Goal: Task Accomplishment & Management: Complete application form

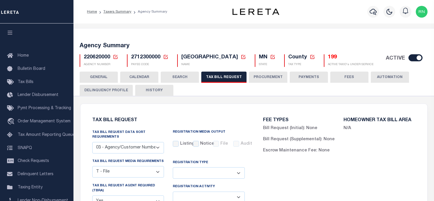
select select "27"
select select "22"
select select "true"
select select "9"
select select "1"
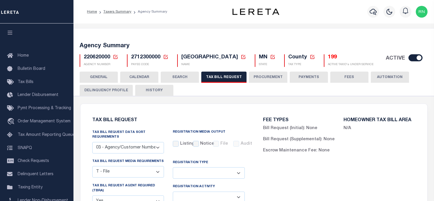
select select
select select "3"
click at [116, 58] on icon at bounding box center [115, 56] width 5 height 5
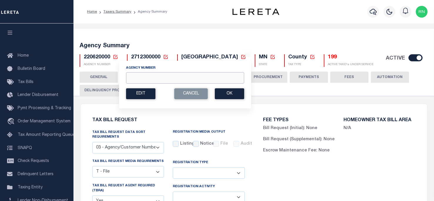
click at [132, 79] on input "Agency Number" at bounding box center [185, 77] width 118 height 11
type input "310300105"
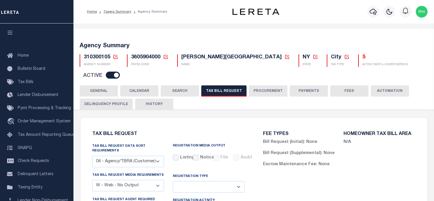
select select "28"
select select "23"
select select "true"
select select "14"
select select
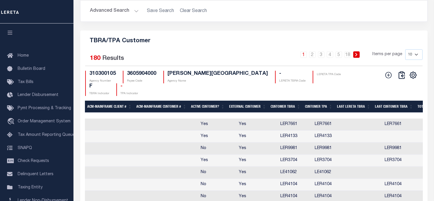
scroll to position [0, 292]
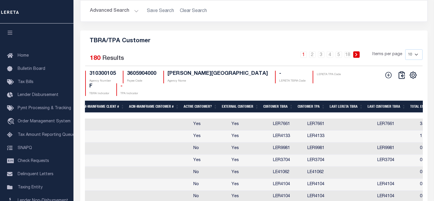
click at [426, 21] on div "Search Advanced Search Save Search Clear Search Is Is" at bounding box center [254, 6] width 356 height 50
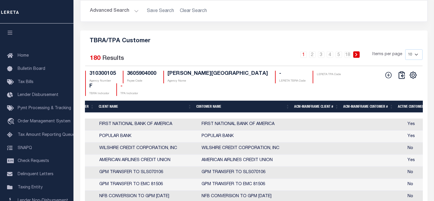
scroll to position [0, 186]
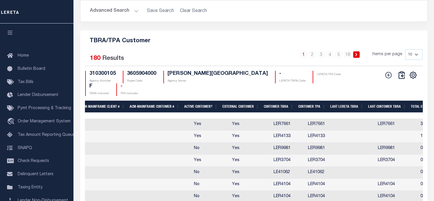
click at [414, 8] on h2 "Advanced Search Save Search Clear Search" at bounding box center [253, 10] width 337 height 11
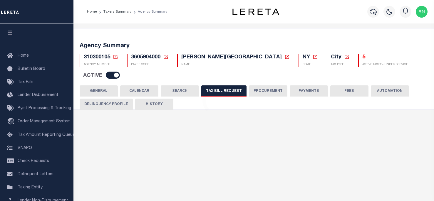
scroll to position [251, 0]
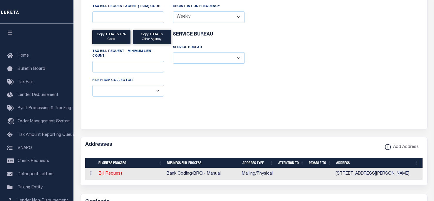
select select "28"
checkbox input "false"
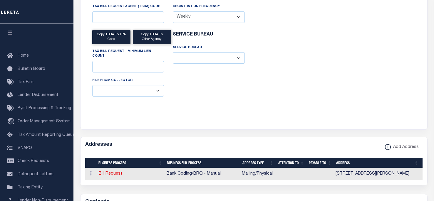
select select "23"
select select "true"
select select "14"
select select
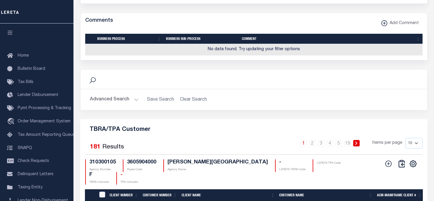
scroll to position [750, 0]
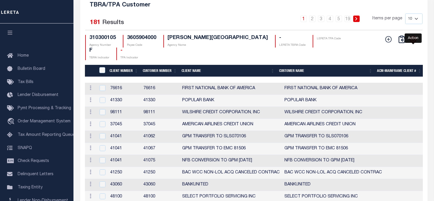
click at [409, 41] on icon "" at bounding box center [413, 40] width 8 height 8
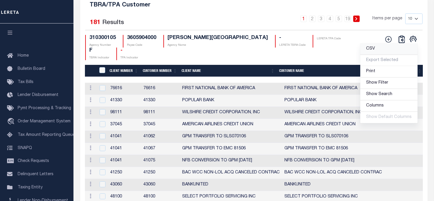
click at [389, 47] on link "CSV" at bounding box center [388, 48] width 57 height 11
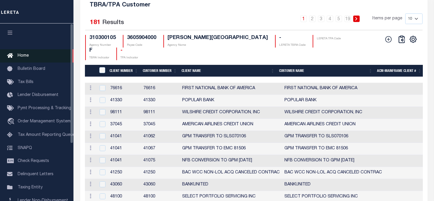
click at [26, 57] on span "Home" at bounding box center [23, 56] width 11 height 4
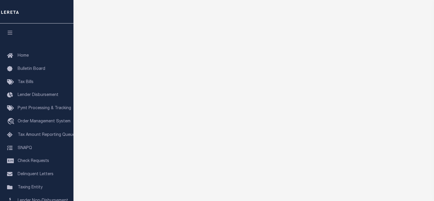
scroll to position [79, 0]
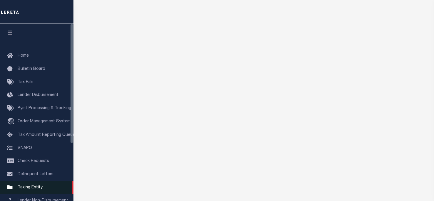
click at [36, 188] on span "Taxing Entity" at bounding box center [30, 188] width 25 height 4
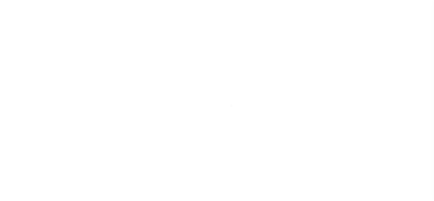
scroll to position [81, 0]
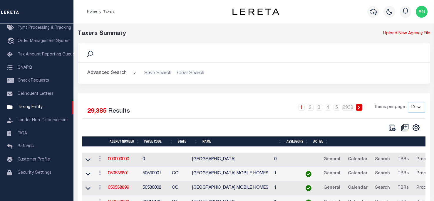
click at [119, 163] on td "000000000" at bounding box center [122, 160] width 35 height 14
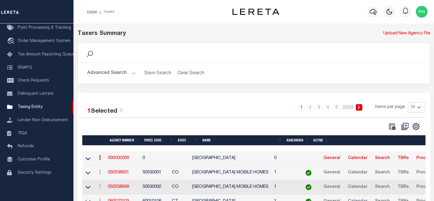
click at [119, 158] on link "000000000" at bounding box center [118, 158] width 21 height 4
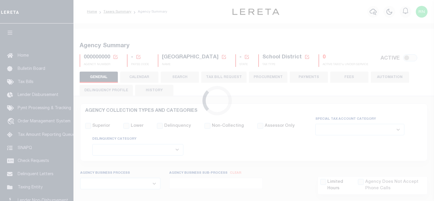
select select
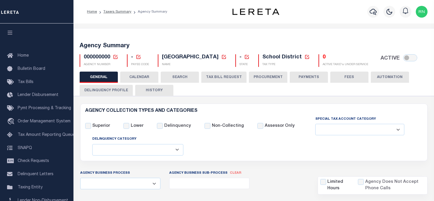
click at [114, 56] on icon at bounding box center [115, 56] width 5 height 5
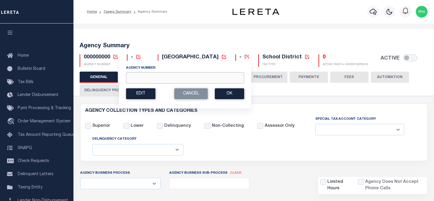
click at [222, 77] on input "Agency Number" at bounding box center [185, 77] width 118 height 11
type input "310300605"
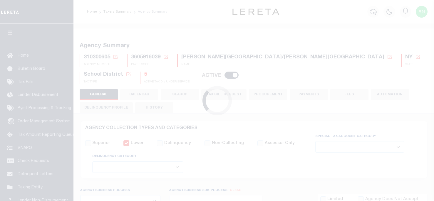
select select
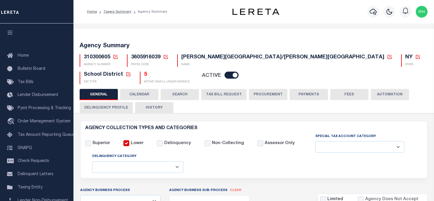
click at [235, 38] on div "Agency Summary 310300605 Agency Number Edit Cancel Ok New Agency Number Cancel …" at bounding box center [254, 62] width 363 height 53
click at [147, 105] on button "HISTORY" at bounding box center [154, 107] width 38 height 11
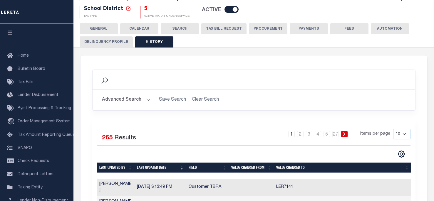
scroll to position [118, 0]
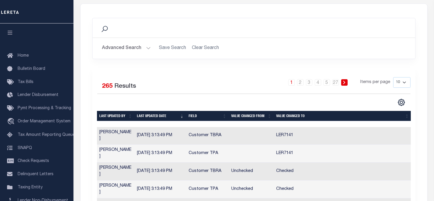
click at [184, 61] on div "Search Advanced Search Save Search Clear Search Is Is" at bounding box center [254, 43] width 332 height 50
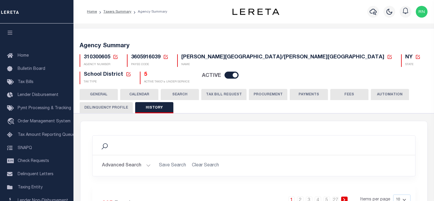
click at [115, 58] on icon at bounding box center [115, 56] width 5 height 5
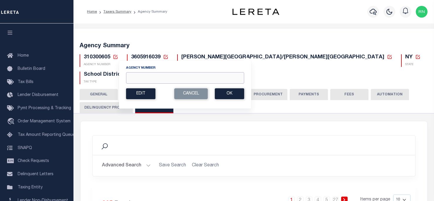
click at [147, 79] on input "Agency Number" at bounding box center [185, 77] width 118 height 11
type input "310303302"
drag, startPoint x: 221, startPoint y: 91, endPoint x: 217, endPoint y: 88, distance: 5.1
click at [221, 91] on button "Ok" at bounding box center [229, 93] width 29 height 11
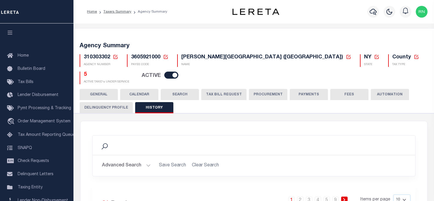
drag, startPoint x: 225, startPoint y: 94, endPoint x: 328, endPoint y: 116, distance: 105.8
click at [225, 94] on button "TAX BILL REQUEST" at bounding box center [223, 94] width 45 height 11
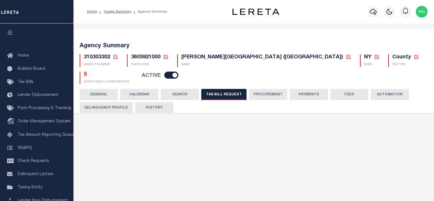
select select "28"
checkbox input "false"
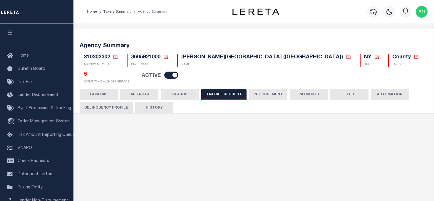
select select "23"
select select "true"
select select "14"
select select
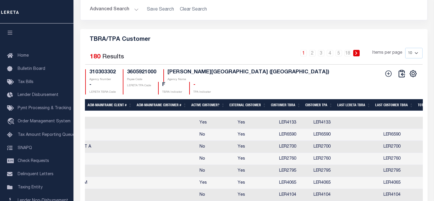
scroll to position [0, 258]
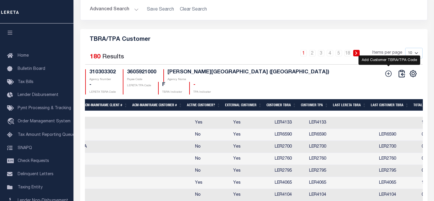
click at [386, 78] on icon at bounding box center [389, 74] width 8 height 8
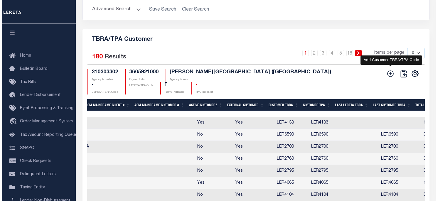
scroll to position [708, 0]
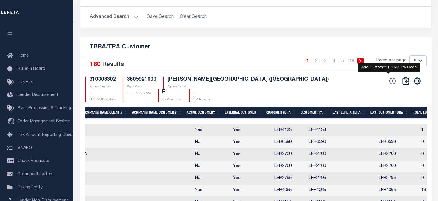
checkbox input "true"
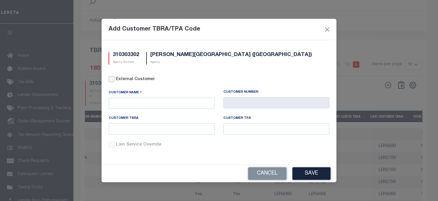
drag, startPoint x: 114, startPoint y: 77, endPoint x: 118, endPoint y: 77, distance: 4.1
click at [113, 77] on input "External Customer" at bounding box center [112, 79] width 6 height 6
checkbox input "true"
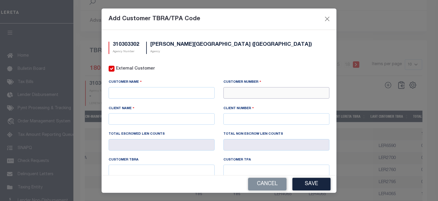
click at [242, 92] on input "text" at bounding box center [277, 92] width 106 height 11
type input "71411"
click at [251, 103] on div "71411 - CMG FINANCIAL" at bounding box center [273, 102] width 103 height 9
type input "CMG FINANCIAL"
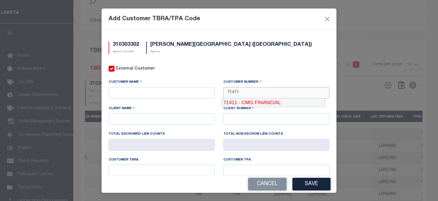
type input "71410"
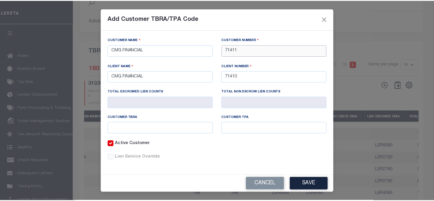
scroll to position [43, 0]
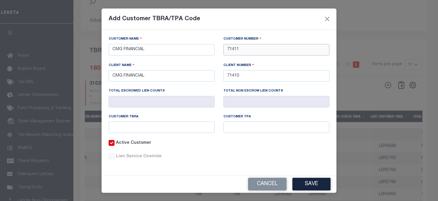
type input "71411"
click at [150, 128] on input "text" at bounding box center [162, 127] width 106 height 11
type input "LER7141"
click at [303, 187] on button "Save" at bounding box center [312, 184] width 38 height 13
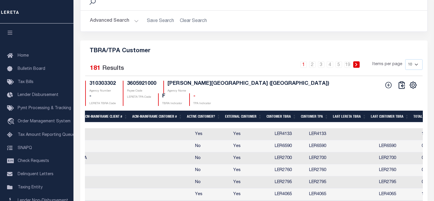
drag, startPoint x: 201, startPoint y: 48, endPoint x: 202, endPoint y: 54, distance: 5.6
click at [201, 48] on h5 "TBRA/TPA Customer" at bounding box center [254, 49] width 338 height 9
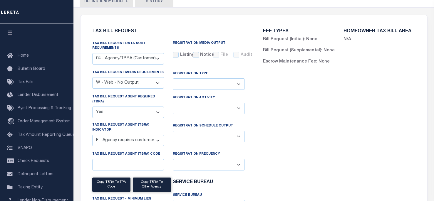
scroll to position [0, 0]
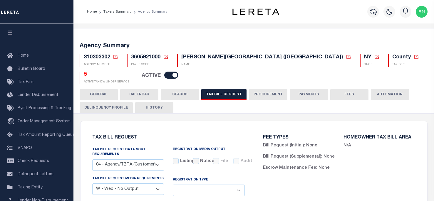
click at [113, 57] on icon at bounding box center [115, 56] width 5 height 5
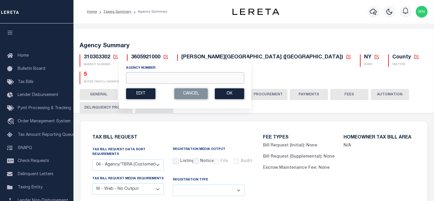
click at [140, 78] on input "Agency Number" at bounding box center [185, 77] width 118 height 11
type input "310600208"
click at [222, 94] on button "Ok" at bounding box center [229, 93] width 29 height 11
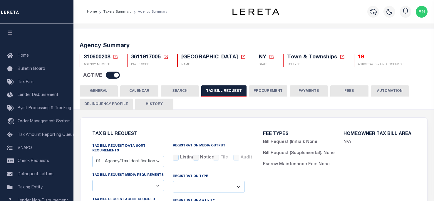
select select "28"
checkbox input "false"
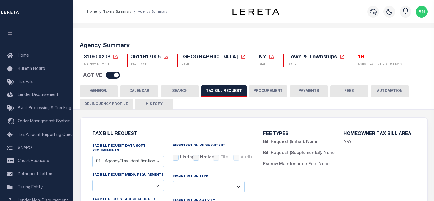
select select "20"
select select "true"
select select "9"
type input "5"
select select
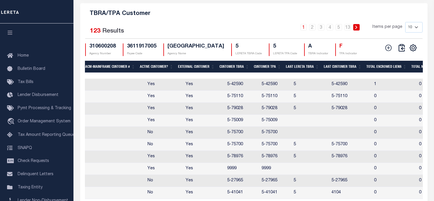
scroll to position [0, 329]
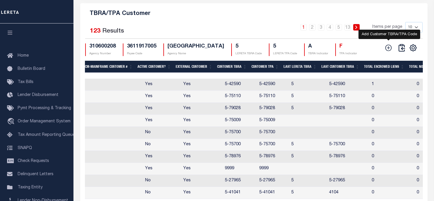
click at [388, 52] on icon at bounding box center [389, 48] width 8 height 8
checkbox input "true"
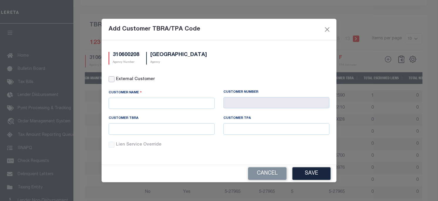
click at [112, 80] on input "External Customer" at bounding box center [112, 79] width 6 height 6
checkbox input "true"
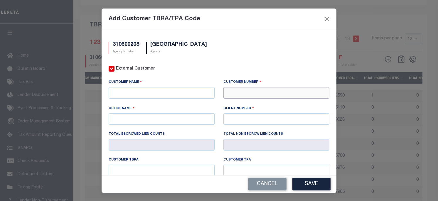
click at [251, 93] on input "text" at bounding box center [277, 92] width 106 height 11
type input "71411"
click at [253, 99] on div "71411 - CMG FINANCIAL" at bounding box center [273, 102] width 103 height 9
type input "CMG FINANCIAL"
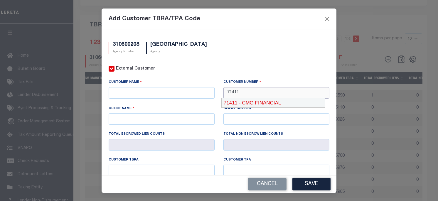
type input "71410"
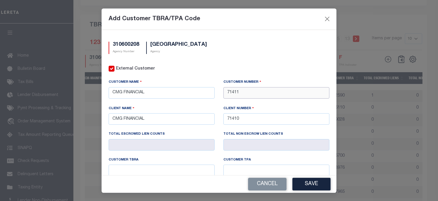
type input "71411"
click at [156, 170] on input "text" at bounding box center [162, 170] width 106 height 11
type input "5-71411"
click at [314, 181] on button "Save" at bounding box center [312, 184] width 38 height 13
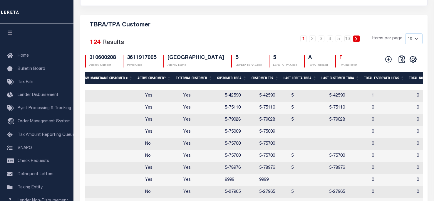
click at [255, 29] on h5 "TBRA/TPA Customer" at bounding box center [254, 23] width 338 height 9
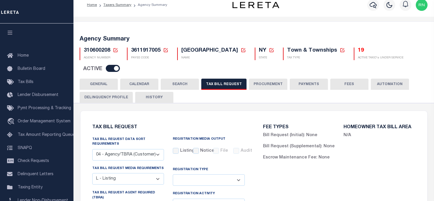
scroll to position [0, 0]
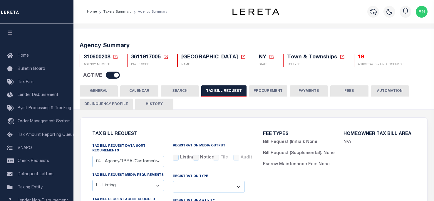
click at [155, 102] on button "HISTORY" at bounding box center [154, 104] width 38 height 11
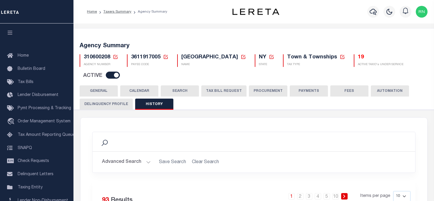
click at [117, 59] on icon at bounding box center [115, 56] width 5 height 5
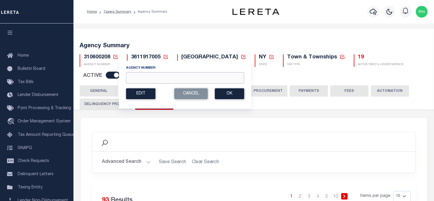
click at [135, 78] on input "Agency Number" at bounding box center [185, 77] width 118 height 11
type input "310600609"
click at [223, 90] on button "Ok" at bounding box center [229, 93] width 29 height 11
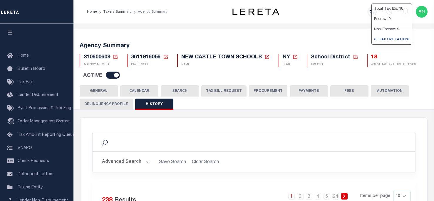
click at [315, 38] on div "Agency Summary 310600609 Agency Number Edit Cancel Ok New Agency Number Cancel …" at bounding box center [254, 61] width 363 height 50
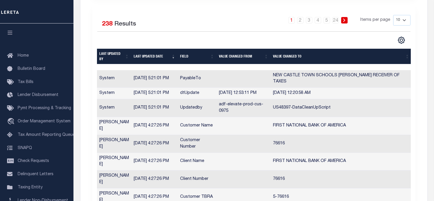
scroll to position [59, 0]
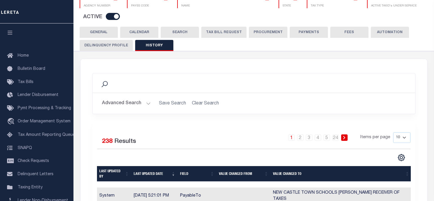
click at [217, 30] on button "TAX BILL REQUEST" at bounding box center [223, 32] width 45 height 11
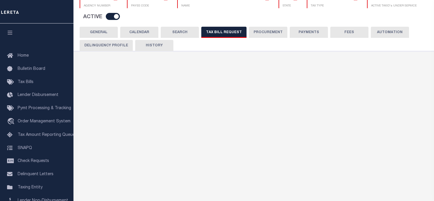
select select "28"
checkbox input "false"
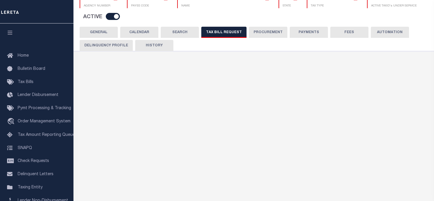
select select "20"
select select "true"
select select "9"
type input "5"
select select
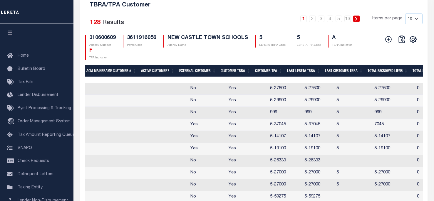
scroll to position [0, 334]
click at [390, 43] on icon at bounding box center [389, 40] width 8 height 8
checkbox input "true"
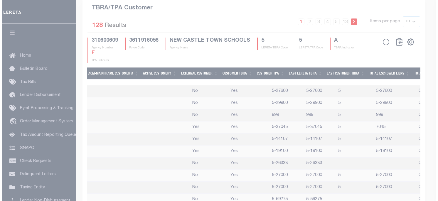
scroll to position [739, 0]
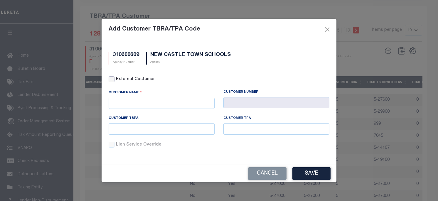
click at [112, 81] on input "External Customer" at bounding box center [112, 79] width 6 height 6
checkbox input "true"
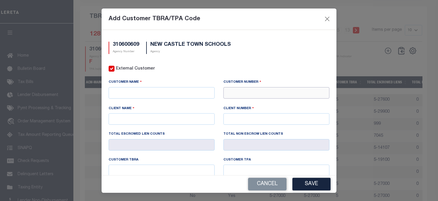
click at [254, 96] on input "text" at bounding box center [277, 92] width 106 height 11
type input "71411"
click at [253, 102] on div "71411 - CMG FINANCIAL" at bounding box center [273, 102] width 103 height 9
type input "CMG FINANCIAL"
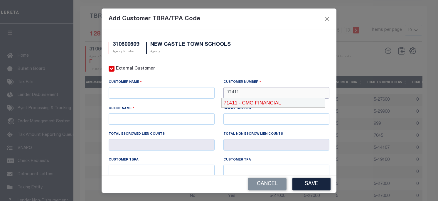
type input "71410"
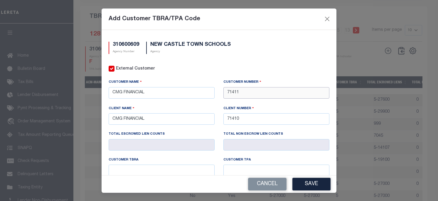
type input "71411"
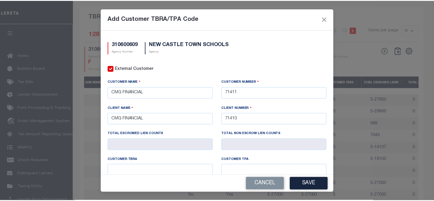
scroll to position [29, 0]
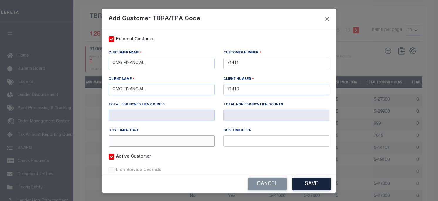
click at [152, 141] on input "text" at bounding box center [162, 140] width 106 height 11
paste input "5-71411"
type input "5-71411"
click at [246, 145] on input "text" at bounding box center [277, 140] width 106 height 11
paste input "5-71411"
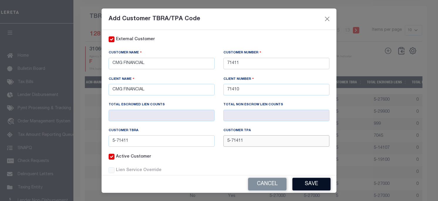
type input "5-71411"
click at [298, 183] on button "Save" at bounding box center [312, 184] width 38 height 13
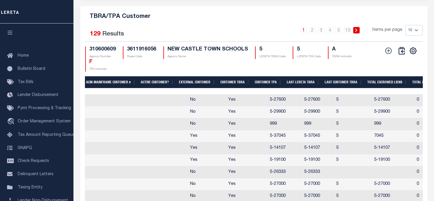
click at [220, 37] on div "1 2 3 4 5 … 13 Items per page 10 25 50 100" at bounding box center [297, 32] width 251 height 15
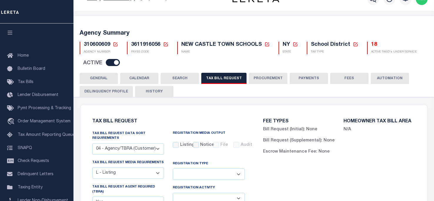
scroll to position [0, 0]
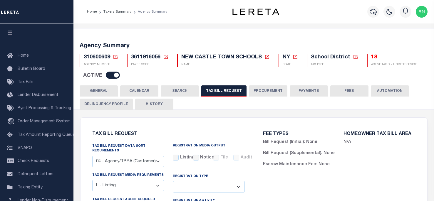
click at [115, 56] on icon at bounding box center [115, 56] width 5 height 5
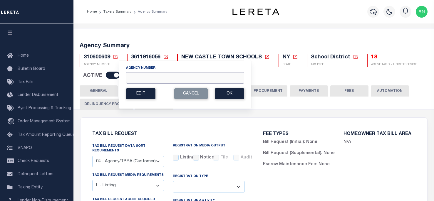
click at [136, 81] on input "Agency Number" at bounding box center [185, 77] width 118 height 11
type input "360200000"
click at [226, 99] on button "Ok" at bounding box center [229, 93] width 29 height 11
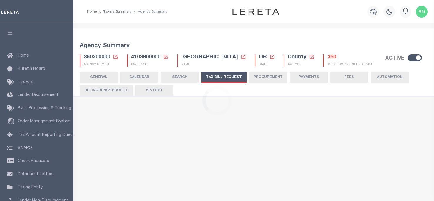
click at [157, 90] on button "HISTORY" at bounding box center [154, 90] width 38 height 11
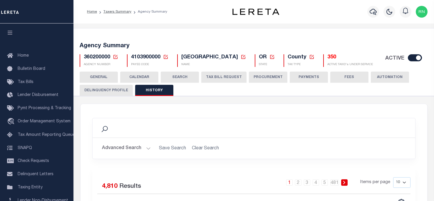
click at [115, 57] on icon at bounding box center [115, 57] width 4 height 4
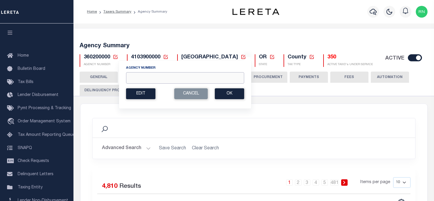
click at [144, 78] on input "Agency Number" at bounding box center [185, 77] width 118 height 11
type input "2"
type input "360210000"
click at [223, 93] on button "Ok" at bounding box center [229, 93] width 29 height 11
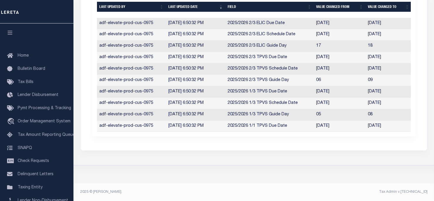
scroll to position [38, 0]
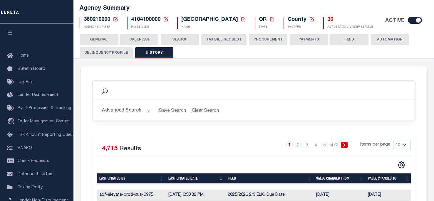
click at [224, 37] on button "TAX BILL REQUEST" at bounding box center [223, 39] width 45 height 11
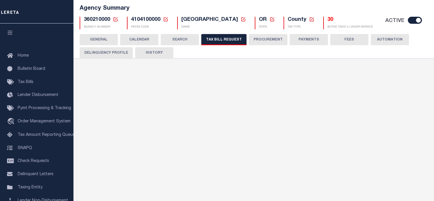
checkbox input "false"
select select "22"
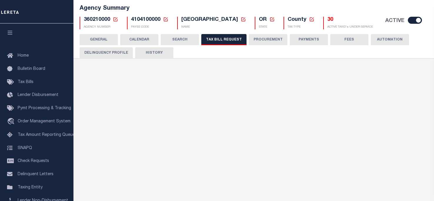
select select "true"
select select "9"
type input "LTS"
select select
select select "4100743000"
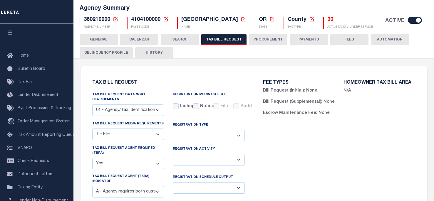
click at [188, 7] on h5 "Agency Summary" at bounding box center [254, 8] width 348 height 7
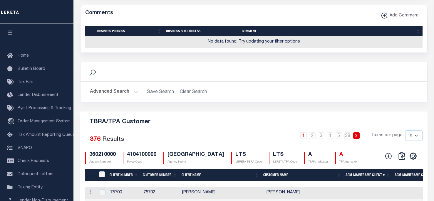
scroll to position [700, 0]
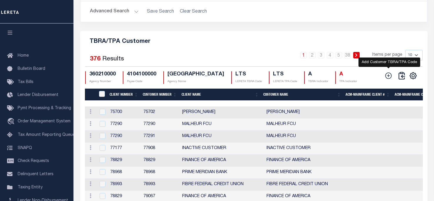
click at [391, 80] on icon at bounding box center [389, 76] width 8 height 8
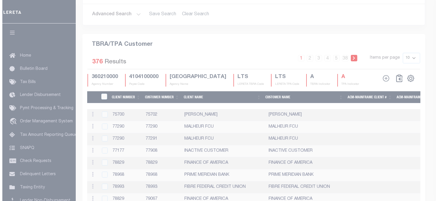
scroll to position [688, 0]
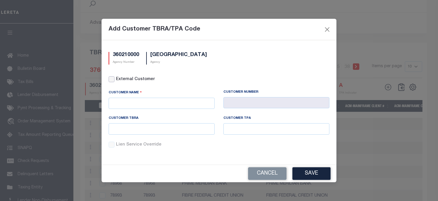
click at [114, 80] on input "External Customer" at bounding box center [112, 79] width 6 height 6
checkbox input "true"
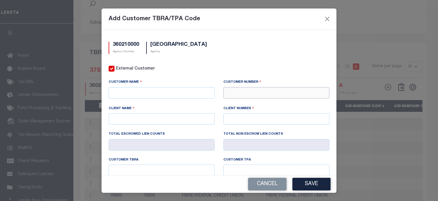
click at [265, 95] on input "text" at bounding box center [277, 92] width 106 height 11
type input "77781"
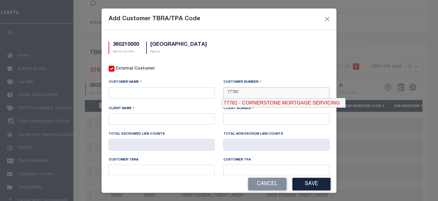
click at [268, 102] on div "77781 - CORNERSTONE MORTGAGE SERVICING" at bounding box center [284, 102] width 124 height 9
type input "CORNERSTONE MORTGAGE SERVICING"
type input "77780"
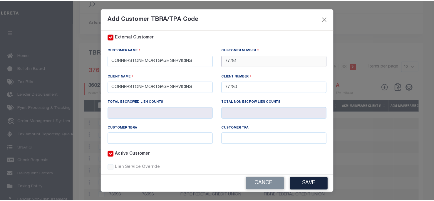
scroll to position [43, 0]
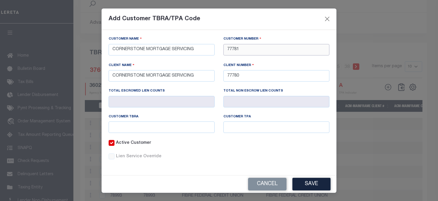
type input "77781"
click at [165, 126] on input "text" at bounding box center [162, 127] width 106 height 11
type input "CSL"
click at [300, 185] on button "Save" at bounding box center [312, 184] width 38 height 13
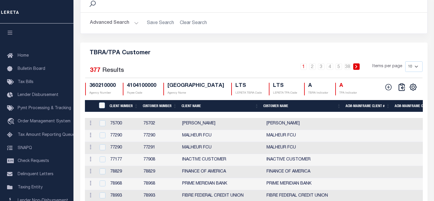
drag, startPoint x: 189, startPoint y: 64, endPoint x: 188, endPoint y: 74, distance: 10.0
click at [189, 63] on div "TBRA/TPA Customer Selected 377 Results 1 2 3 4 5 … 38 Items per page 10 25 50 1…" at bounding box center [253, 143] width 347 height 200
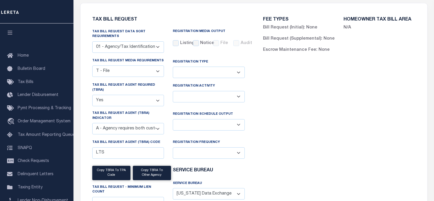
scroll to position [0, 0]
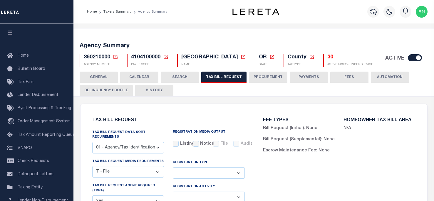
click at [117, 58] on icon at bounding box center [115, 57] width 4 height 4
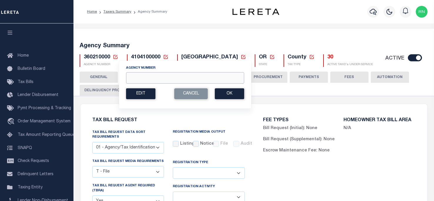
click at [171, 80] on input "Agency Number" at bounding box center [185, 77] width 118 height 11
type input "360260000"
click at [220, 95] on button "Ok" at bounding box center [229, 93] width 29 height 11
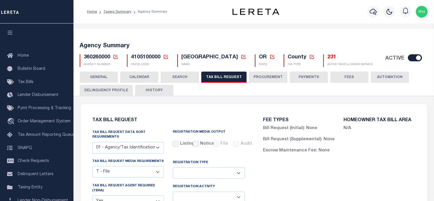
click at [159, 90] on button "HISTORY" at bounding box center [154, 90] width 38 height 11
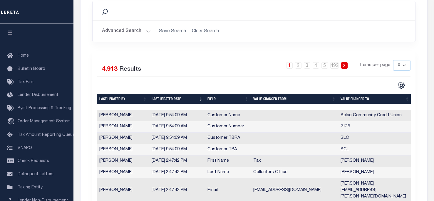
scroll to position [118, 0]
